Goal: Transaction & Acquisition: Purchase product/service

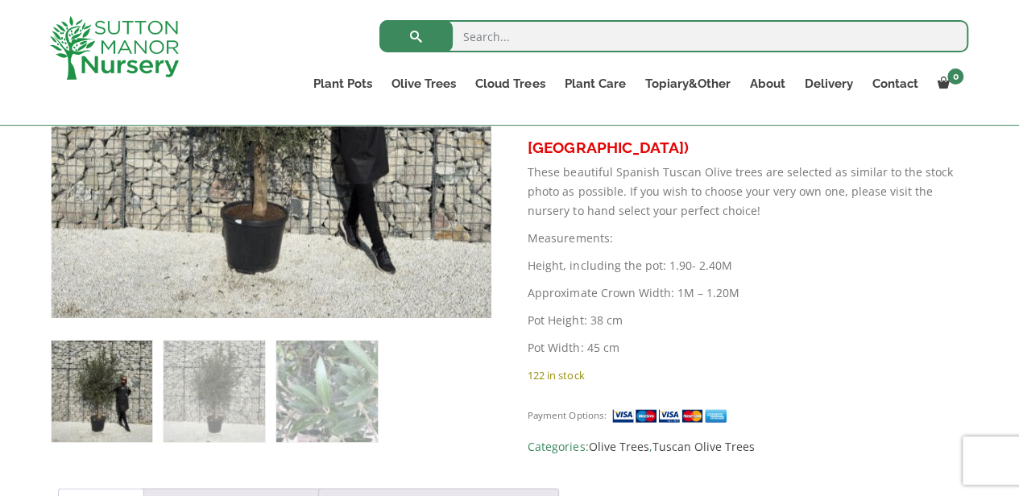
scroll to position [805, 0]
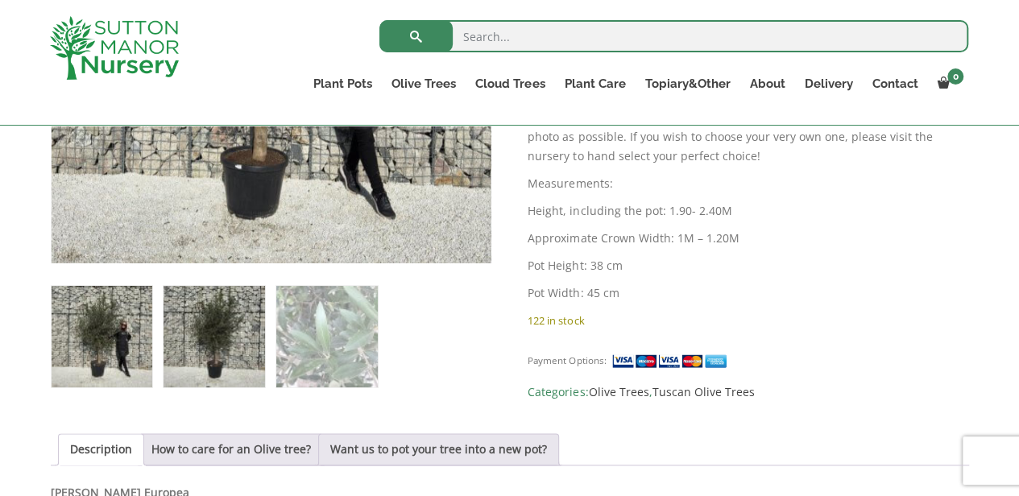
click at [259, 350] on img at bounding box center [214, 336] width 101 height 101
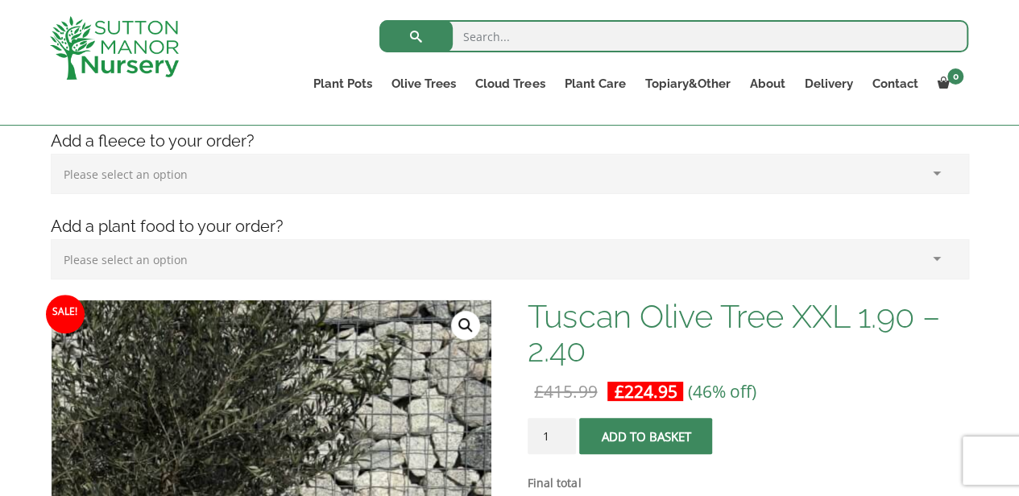
scroll to position [322, 0]
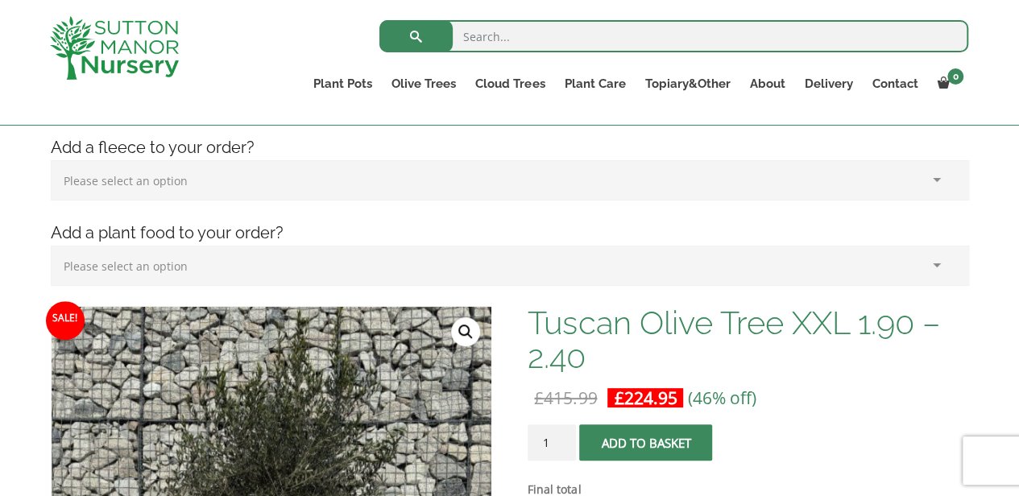
click at [174, 183] on select "Please select an option (x1) Horticultural Fleece (£24.95)" at bounding box center [510, 180] width 918 height 40
select select "(x1) Horticultural Fleece_0"
click at [51, 160] on select "Please select an option (x1) Horticultural Fleece (£24.95)" at bounding box center [510, 180] width 918 height 40
click at [159, 282] on select "Please select an option (x1) Plant Food (£19.99) (x2) Plant Food (£39.98)" at bounding box center [510, 266] width 918 height 40
select select "(x2) Plant Food_1"
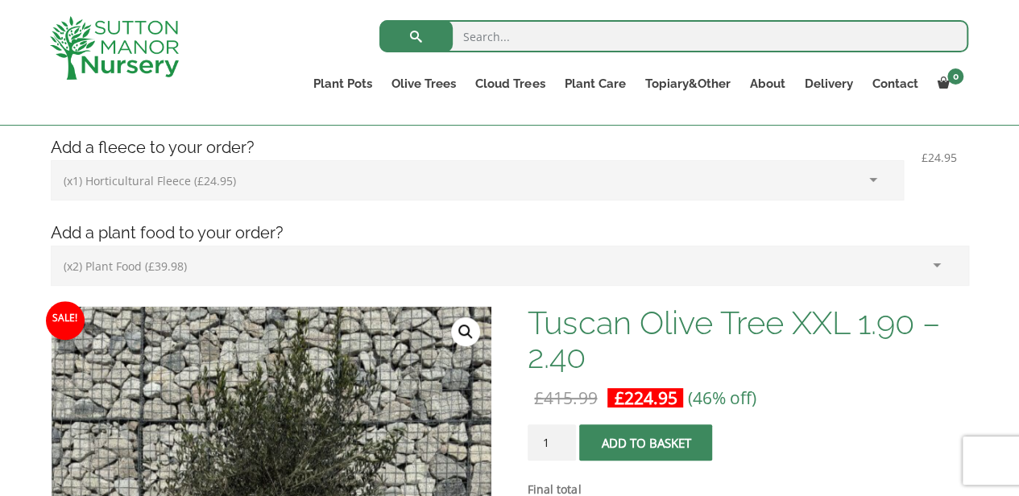
click at [51, 246] on select "Please select an option (x1) Plant Food (£19.99) (x2) Plant Food (£39.98)" at bounding box center [510, 266] width 918 height 40
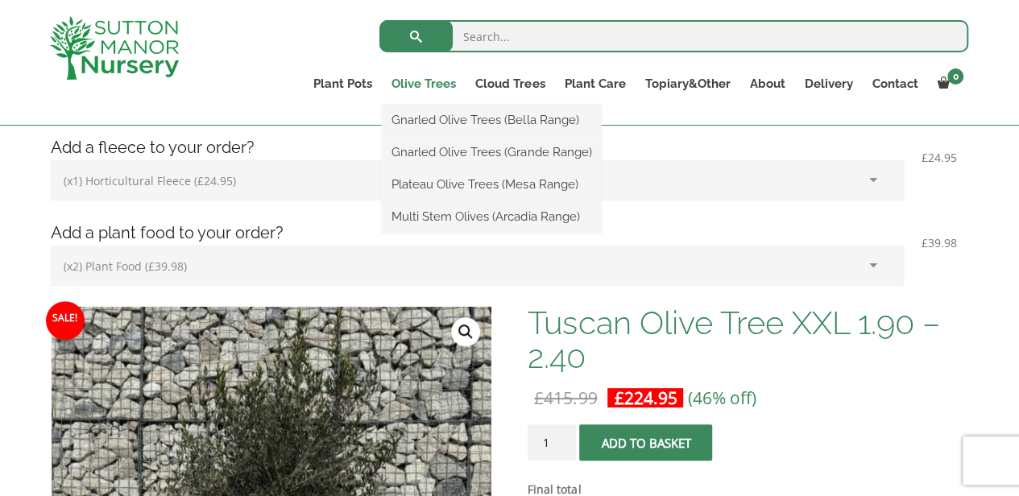
click at [424, 87] on link "Olive Trees" at bounding box center [424, 83] width 84 height 23
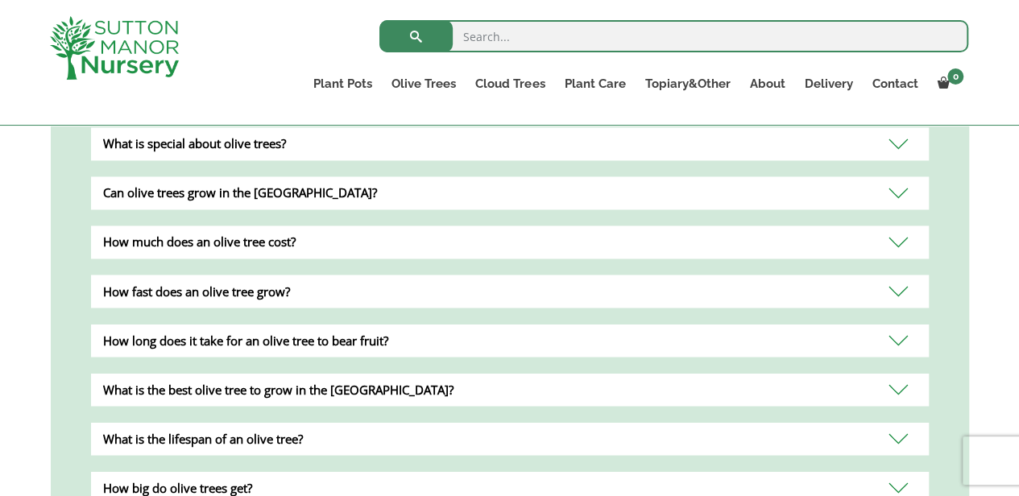
scroll to position [1260, 0]
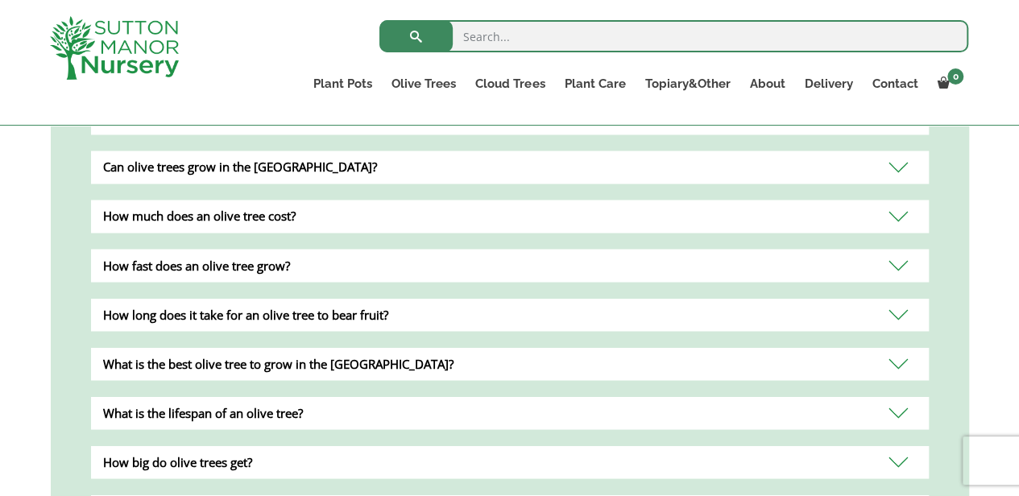
click at [533, 298] on div "How long does it take for an olive tree to bear fruit?" at bounding box center [510, 314] width 838 height 33
